Goal: Navigation & Orientation: Find specific page/section

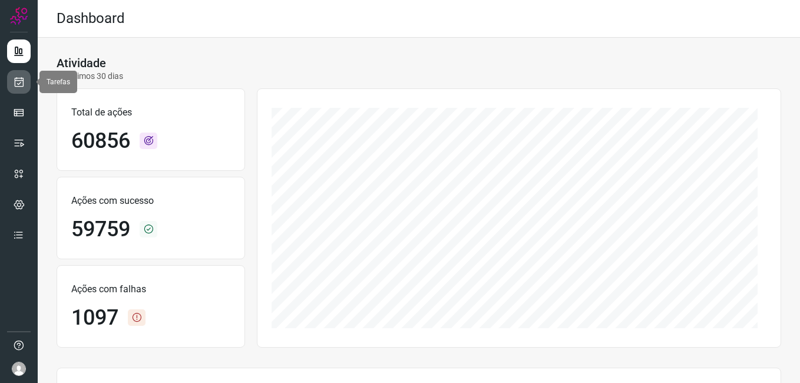
click at [24, 89] on link at bounding box center [19, 82] width 24 height 24
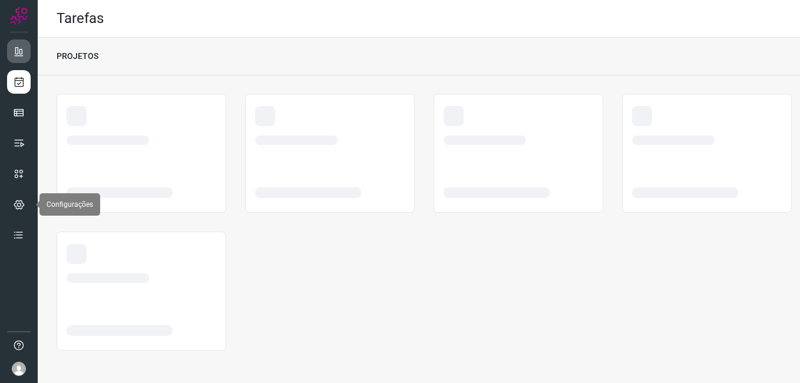
click at [19, 38] on div at bounding box center [19, 191] width 38 height 383
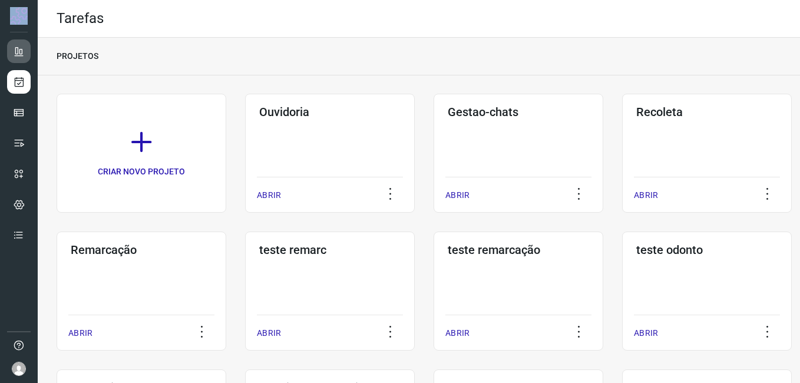
click at [19, 45] on link at bounding box center [19, 51] width 24 height 24
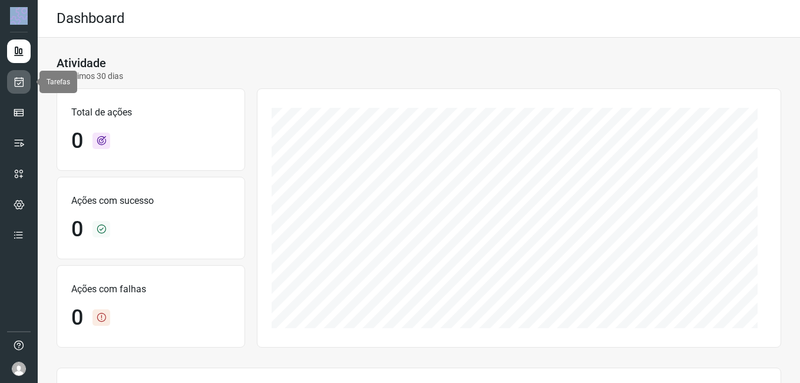
click at [23, 82] on icon at bounding box center [19, 82] width 12 height 12
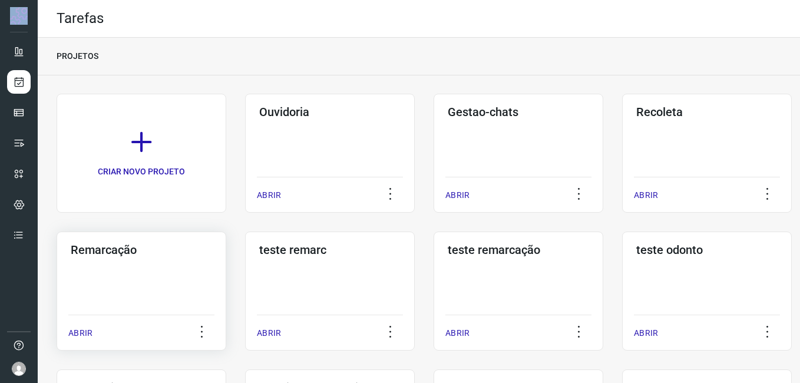
click at [71, 239] on div "Remarcação" at bounding box center [141, 247] width 146 height 19
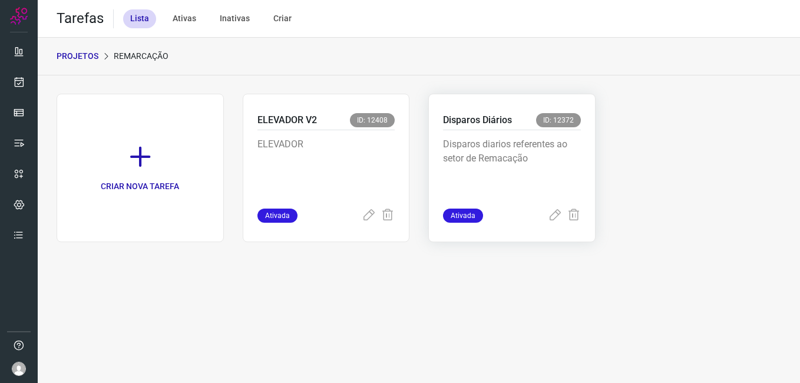
click at [546, 146] on p "Disparos diarios referentes ao setor de Remacação" at bounding box center [512, 166] width 138 height 59
